Goal: Information Seeking & Learning: Learn about a topic

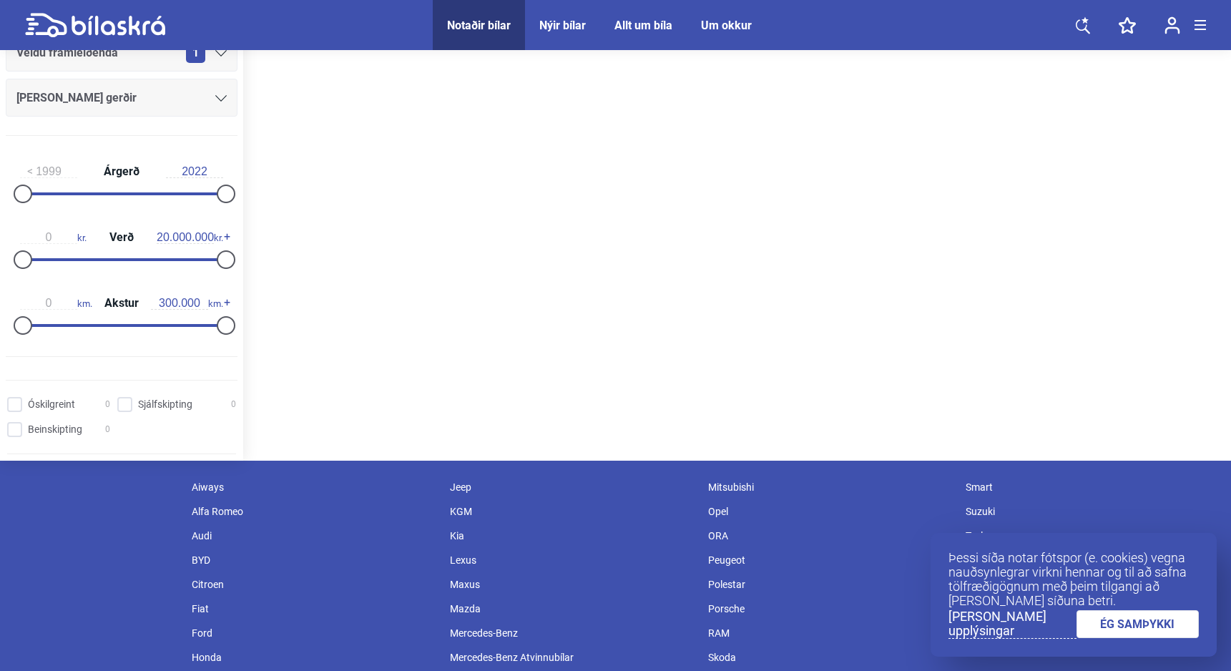
scroll to position [211, 0]
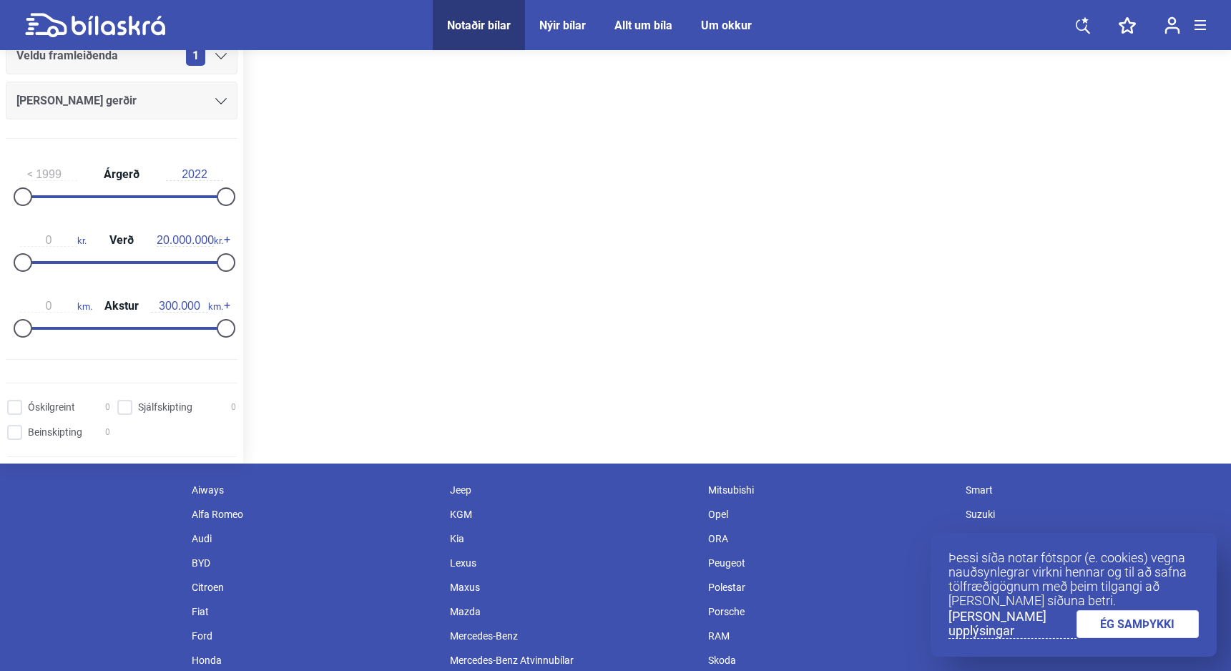
click at [1130, 620] on link "ÉG SAMÞYKKI" at bounding box center [1137, 624] width 123 height 28
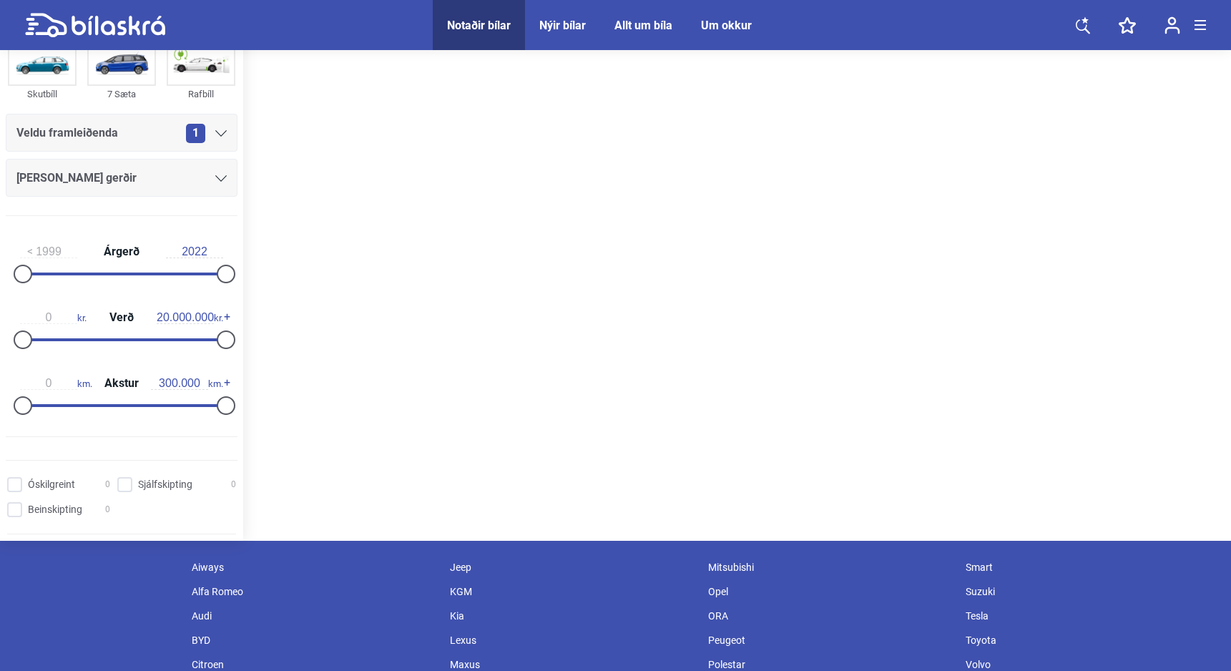
scroll to position [0, 0]
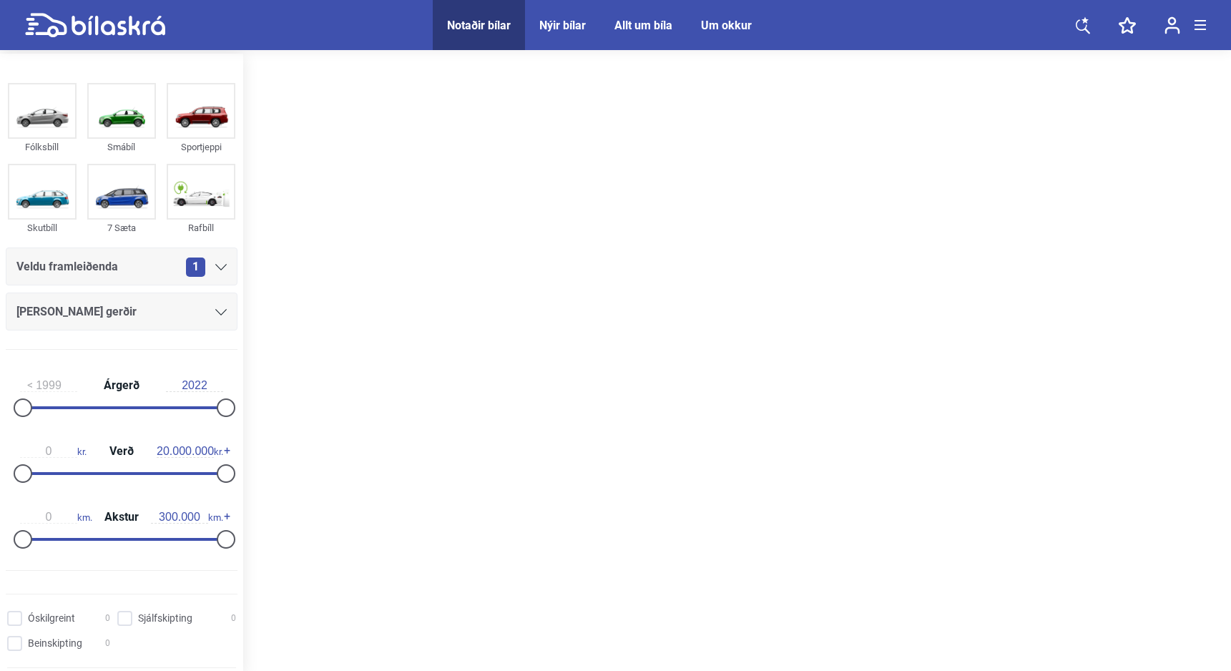
click at [215, 312] on icon at bounding box center [220, 312] width 11 height 6
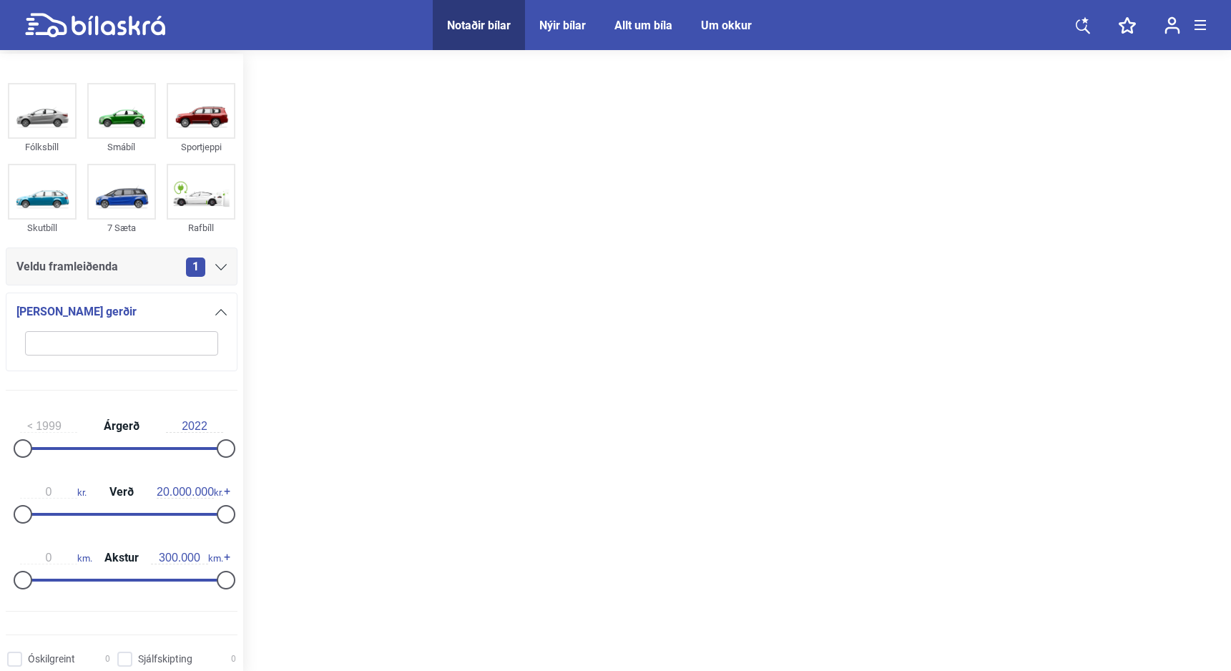
click at [215, 267] on icon at bounding box center [220, 267] width 11 height 6
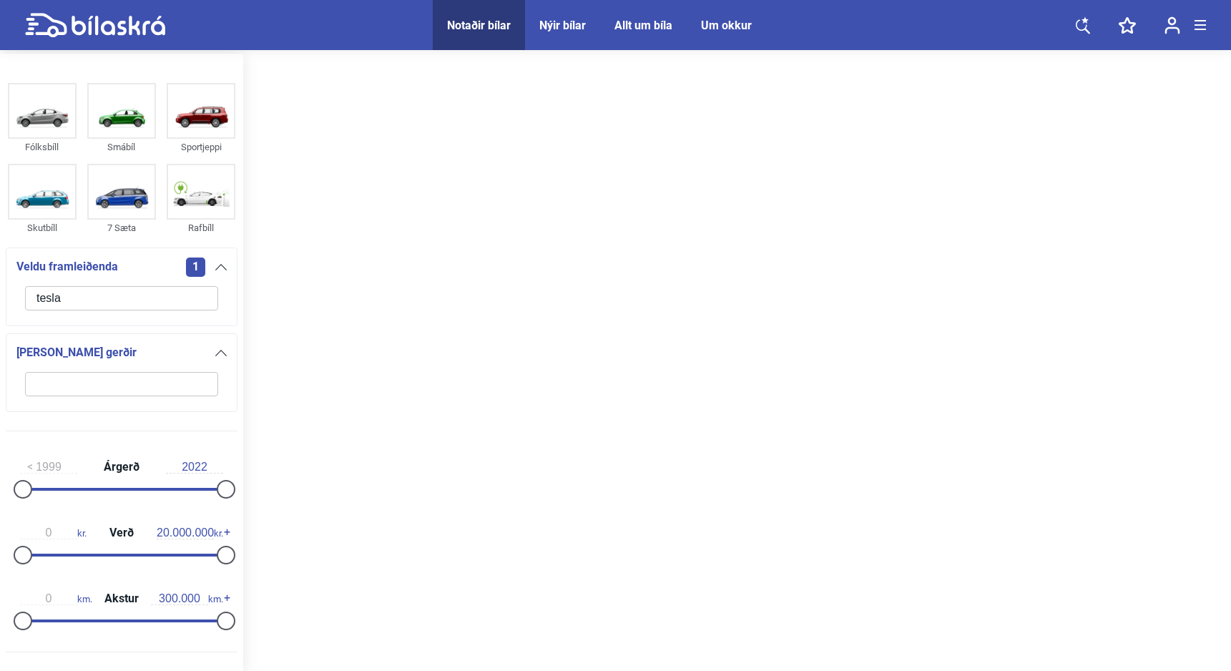
type input "tesla"
click button "hreinsa síu" at bounding box center [0, 0] width 0 height 0
type input "2022"
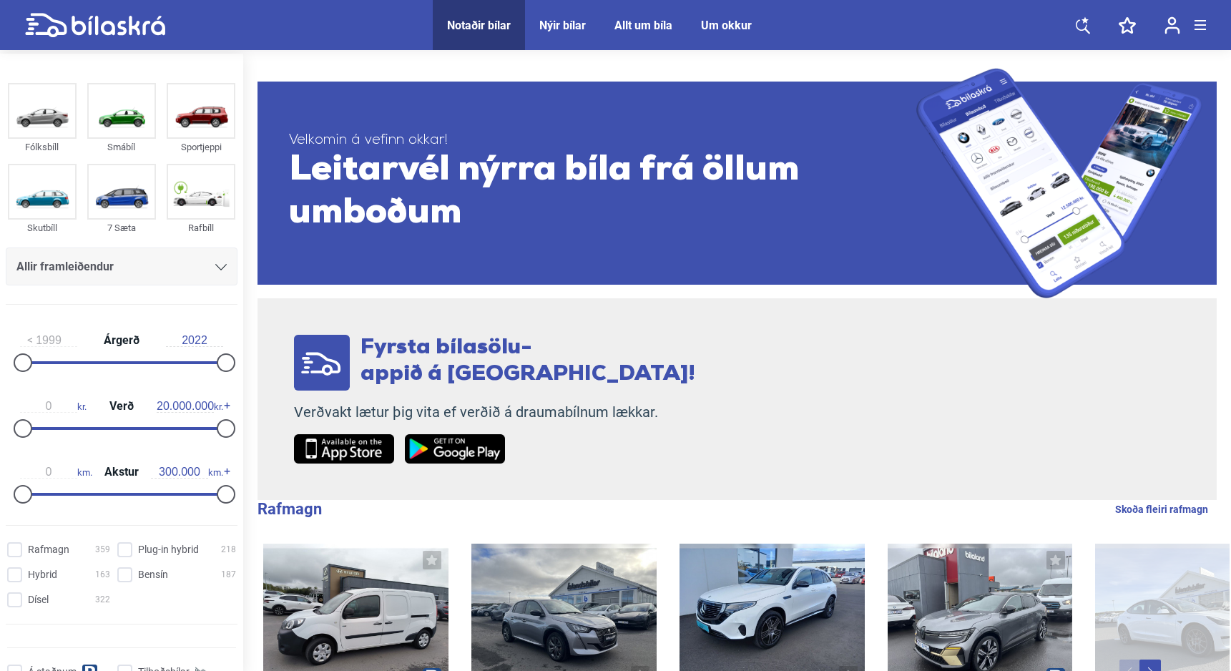
click at [1080, 22] on icon at bounding box center [1082, 25] width 14 height 18
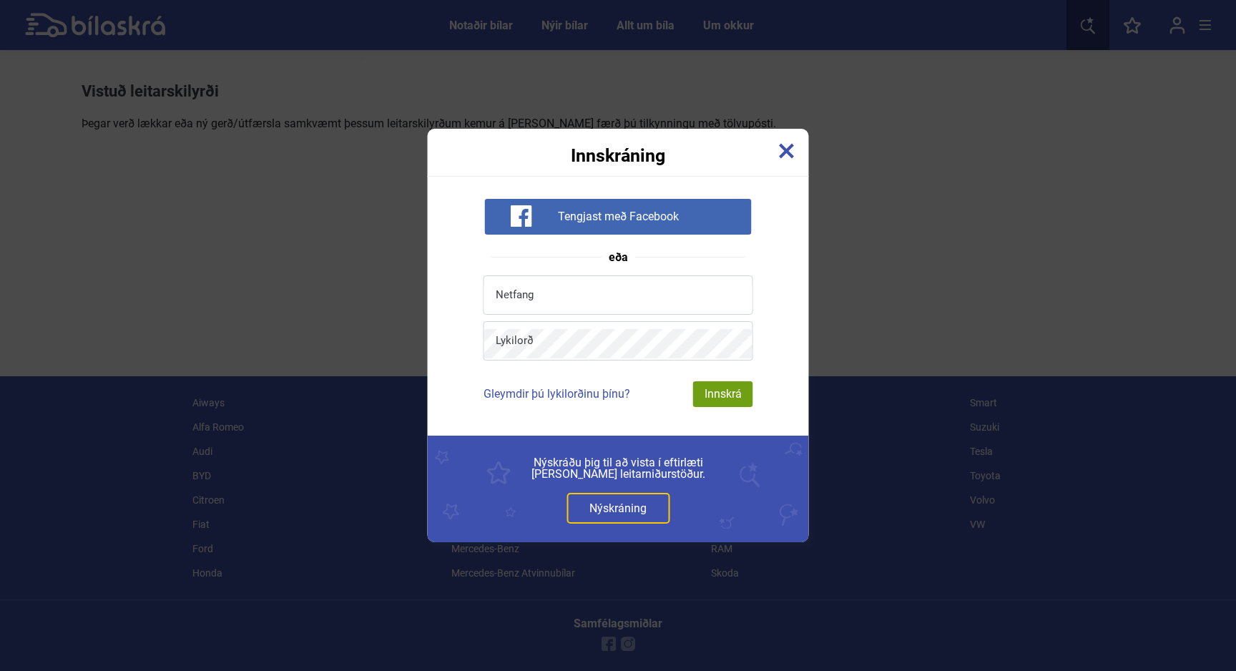
click at [782, 149] on img at bounding box center [787, 151] width 16 height 16
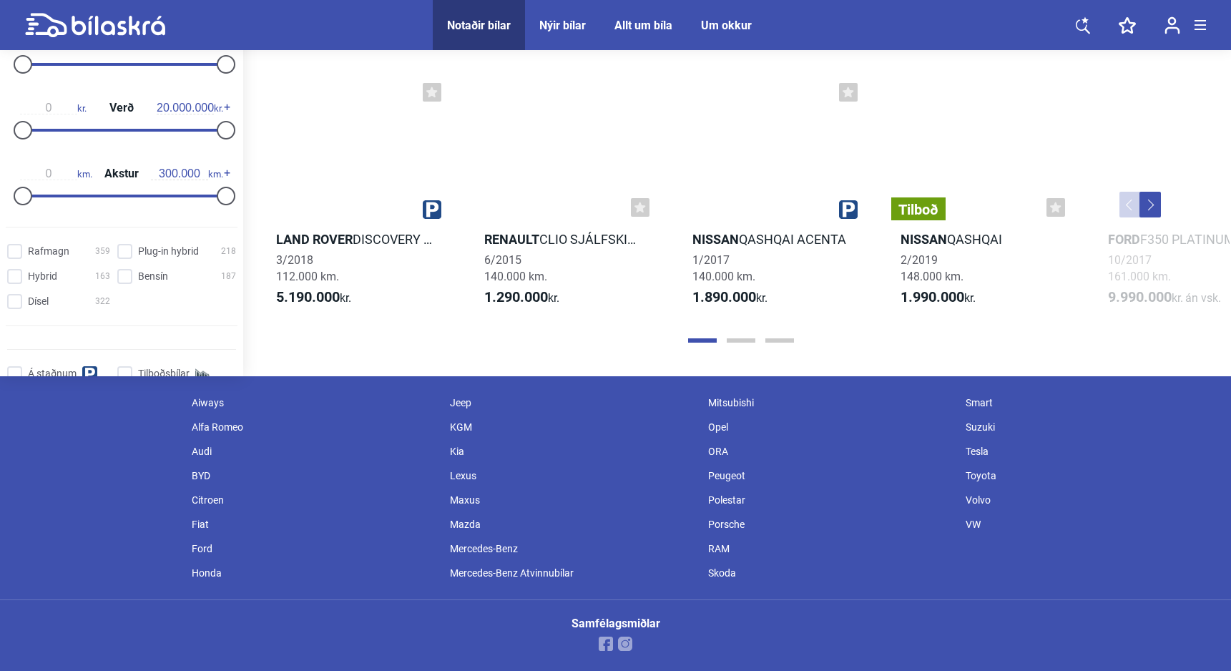
scroll to position [1786, 0]
